Goal: Task Accomplishment & Management: Use online tool/utility

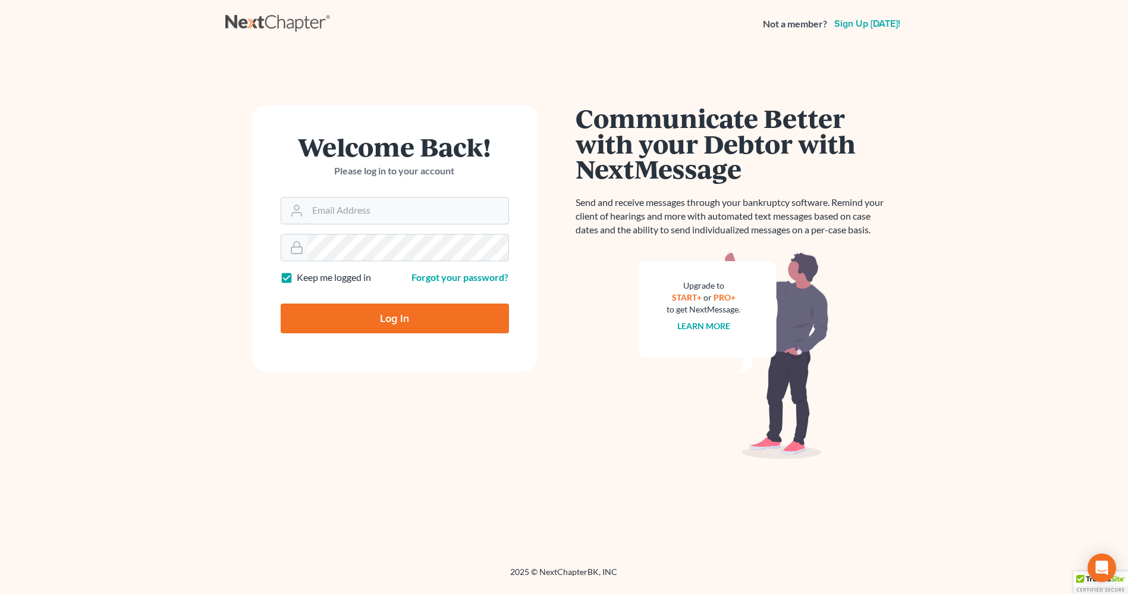
type input "alon@nagerlaw.com"
click at [396, 315] on input "Log In" at bounding box center [395, 318] width 228 height 30
type input "Thinking..."
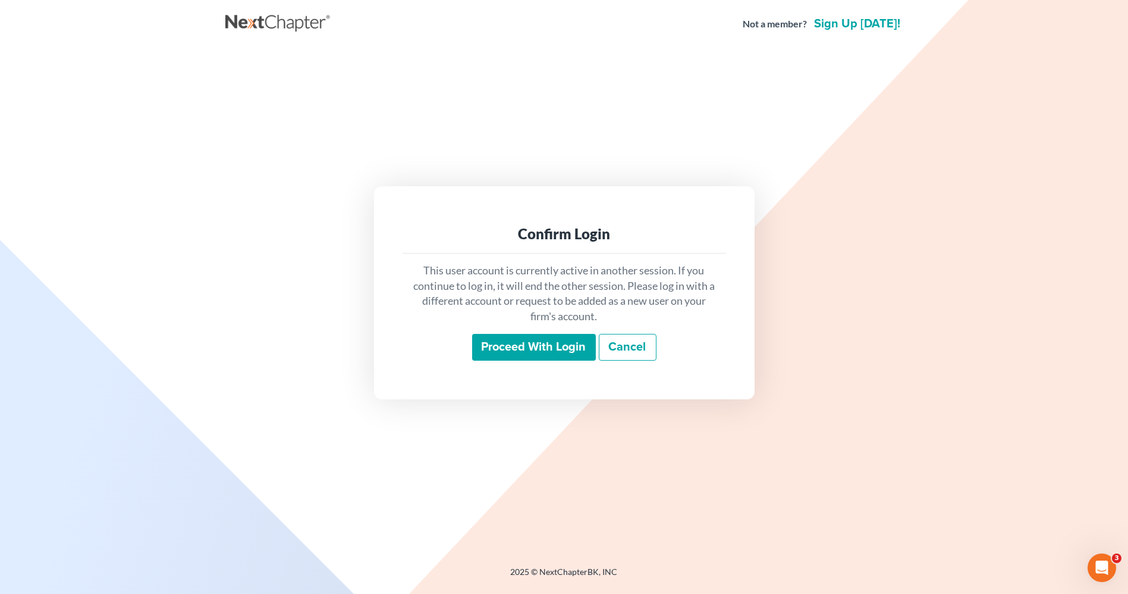
click at [541, 338] on input "Proceed with login" at bounding box center [534, 347] width 124 height 27
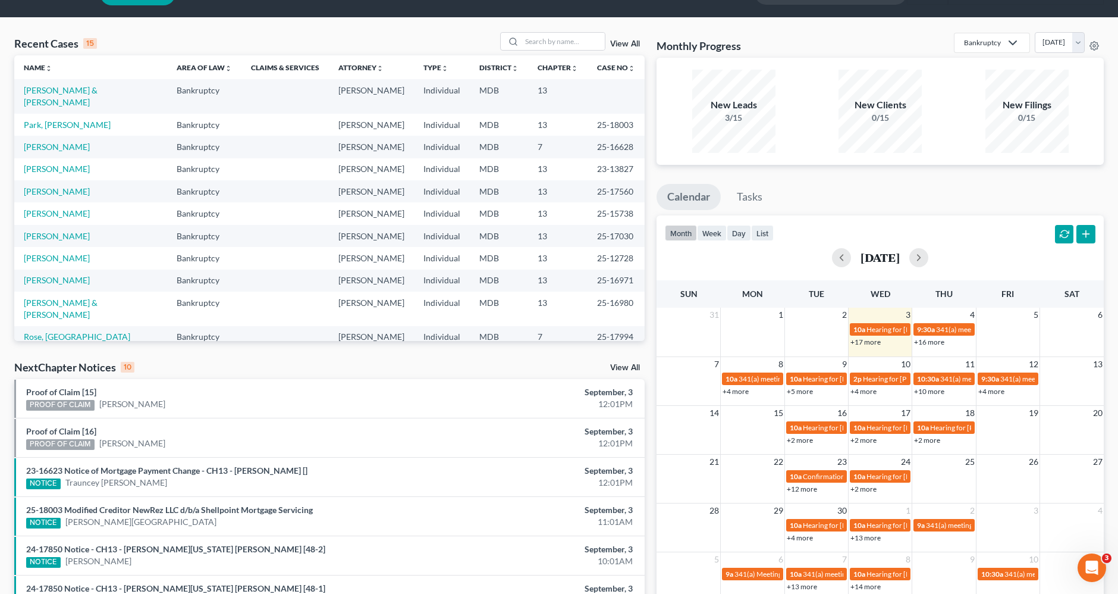
scroll to position [132, 0]
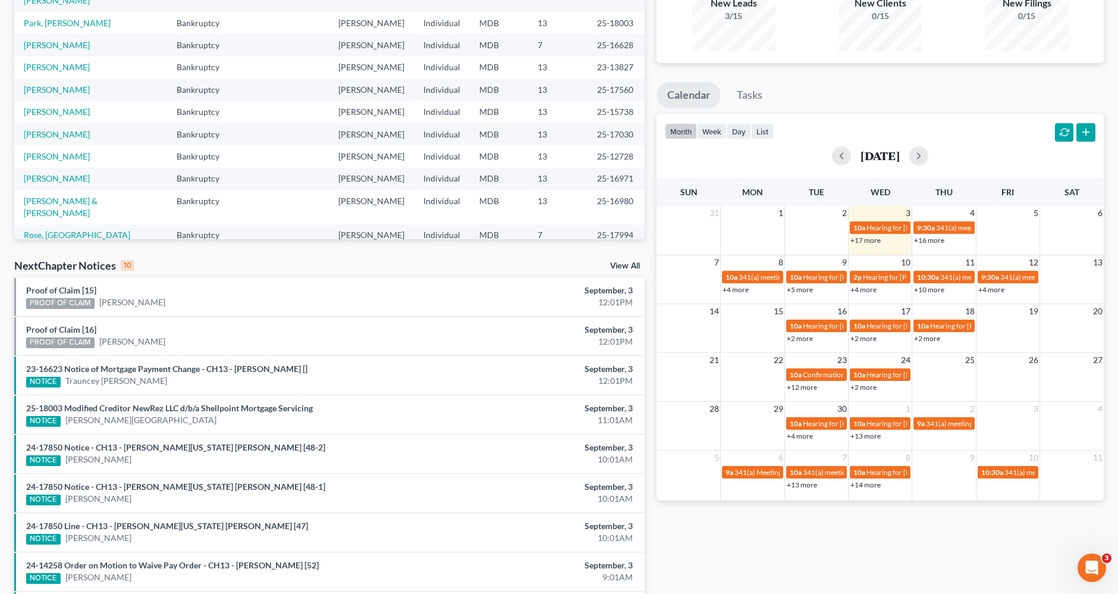
click at [1063, 135] on button "button" at bounding box center [1064, 132] width 19 height 19
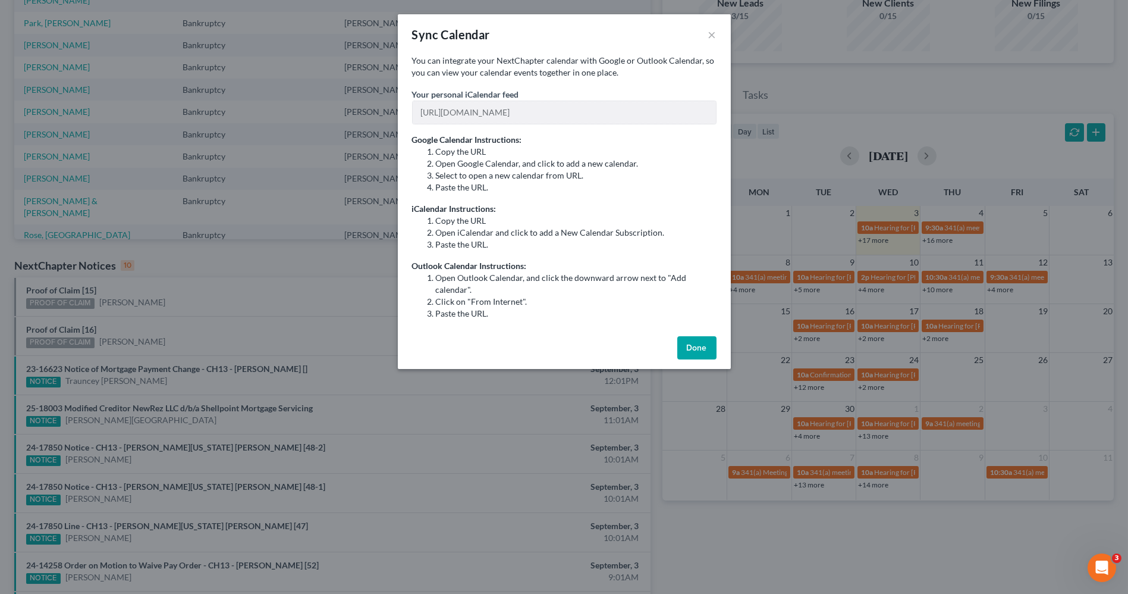
click at [720, 123] on div "You can integrate your NextChapter calendar with Google or Outlook Calendar, so…" at bounding box center [564, 193] width 333 height 277
drag, startPoint x: 710, startPoint y: 37, endPoint x: 684, endPoint y: 29, distance: 27.5
click at [711, 38] on button "×" at bounding box center [712, 34] width 8 height 14
